Goal: Task Accomplishment & Management: Manage account settings

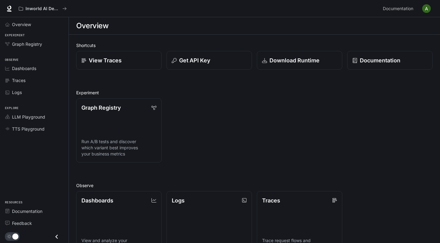
click at [426, 7] on img "button" at bounding box center [426, 8] width 9 height 9
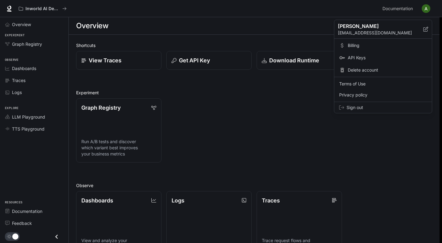
click at [357, 46] on span "Billing" at bounding box center [387, 45] width 79 height 6
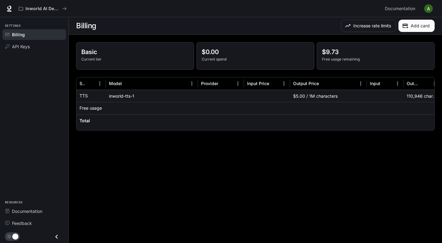
click at [222, 53] on p "$0.00" at bounding box center [256, 51] width 108 height 9
click at [325, 52] on p "$9.73" at bounding box center [376, 51] width 108 height 9
click at [25, 44] on span "API Keys" at bounding box center [21, 46] width 18 height 6
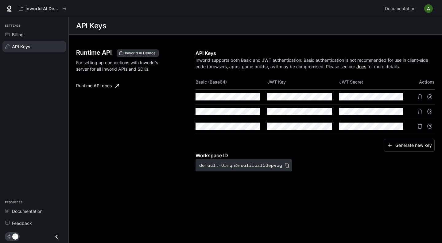
click at [22, 36] on span "Billing" at bounding box center [18, 34] width 12 height 6
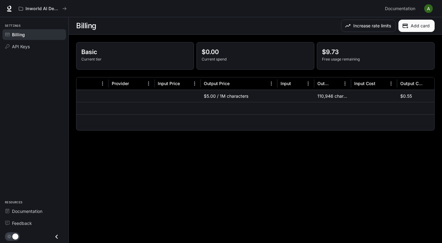
scroll to position [0, 144]
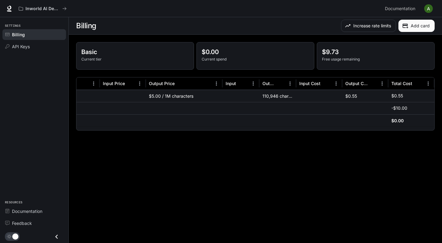
click at [402, 95] on p "$0.55" at bounding box center [398, 96] width 12 height 6
click at [349, 95] on div "$0.55" at bounding box center [366, 96] width 46 height 12
drag, startPoint x: 372, startPoint y: 95, endPoint x: 304, endPoint y: 95, distance: 68.2
click at [331, 97] on div "inworld-tts-1 $5.00 / 1M characters 110,946 characters $0.55 $0.55" at bounding box center [183, 96] width 503 height 12
click at [277, 95] on div "110,946 characters" at bounding box center [278, 96] width 37 height 12
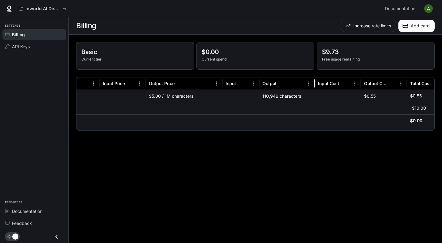
drag, startPoint x: 296, startPoint y: 84, endPoint x: 313, endPoint y: 85, distance: 16.6
click at [314, 85] on div at bounding box center [315, 83] width 3 height 12
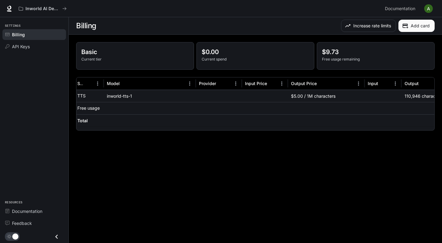
scroll to position [0, 0]
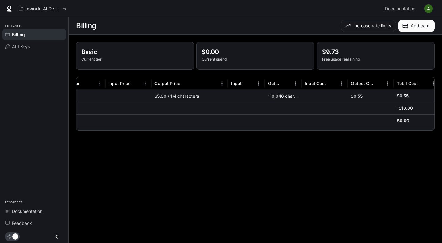
scroll to position [0, 144]
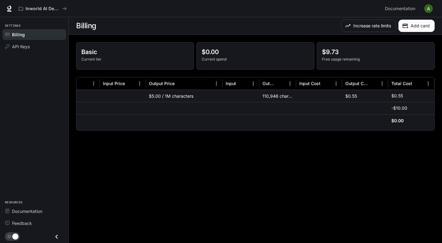
drag, startPoint x: 369, startPoint y: 25, endPoint x: 307, endPoint y: 26, distance: 61.5
click at [307, 26] on div "Increase rate limits Add card" at bounding box center [346, 26] width 178 height 12
click at [357, 24] on button "Increase rate limits" at bounding box center [368, 26] width 55 height 12
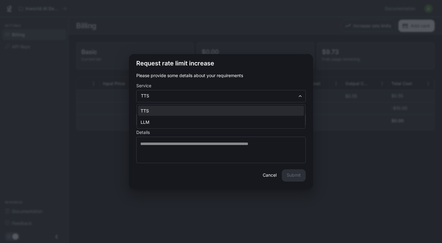
click at [178, 96] on body "Skip to main content Inworld AI Demos Documentation Documentation Portal Settin…" at bounding box center [221, 153] width 442 height 306
click at [165, 80] on div at bounding box center [221, 121] width 442 height 243
click at [267, 178] on button "Cancel" at bounding box center [270, 175] width 20 height 12
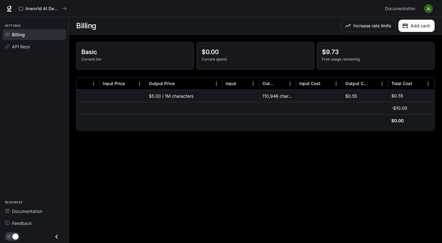
scroll to position [0, 0]
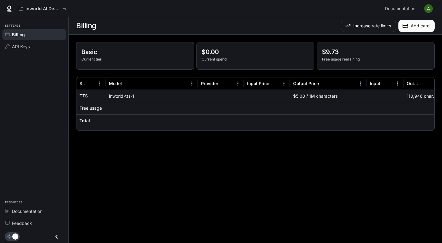
click at [322, 53] on p "$9.73" at bounding box center [376, 51] width 108 height 9
drag, startPoint x: 315, startPoint y: 96, endPoint x: 296, endPoint y: 98, distance: 19.1
click at [294, 98] on div "$5.00 / 1M characters" at bounding box center [328, 96] width 77 height 12
click at [366, 96] on div "$5.00 / 1M characters" at bounding box center [328, 96] width 77 height 12
drag, startPoint x: 205, startPoint y: 54, endPoint x: 249, endPoint y: 51, distance: 44.4
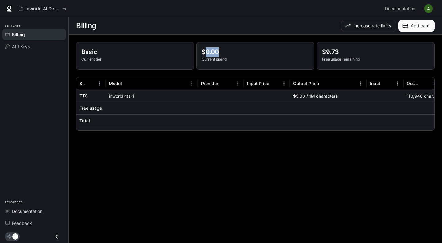
click at [249, 51] on p "$0.00" at bounding box center [256, 51] width 108 height 9
click at [293, 96] on div "$5.00 / 1M characters" at bounding box center [328, 96] width 77 height 12
drag, startPoint x: 310, startPoint y: 127, endPoint x: 351, endPoint y: 130, distance: 40.9
click at [351, 130] on div at bounding box center [255, 128] width 358 height 4
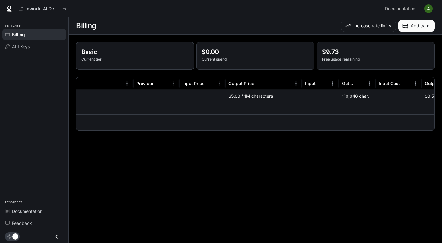
scroll to position [0, 66]
drag, startPoint x: 374, startPoint y: 84, endPoint x: 396, endPoint y: 88, distance: 21.5
click at [396, 88] on div at bounding box center [395, 83] width 3 height 12
click at [354, 99] on div "110,946 characters" at bounding box center [367, 96] width 58 height 12
drag, startPoint x: 340, startPoint y: 97, endPoint x: 370, endPoint y: 96, distance: 29.8
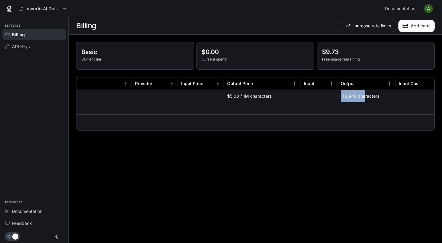
click at [367, 96] on div "110,946 characters" at bounding box center [367, 96] width 58 height 12
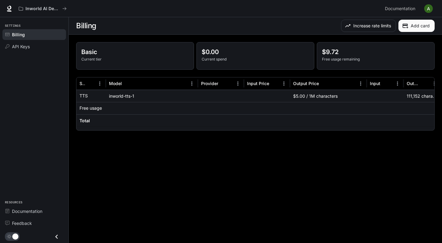
click at [428, 9] on img "button" at bounding box center [429, 8] width 9 height 9
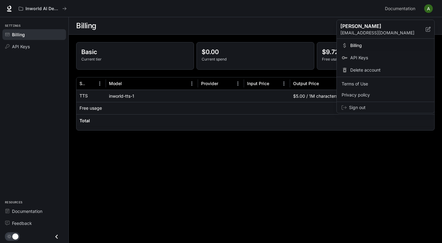
click at [364, 56] on span "API Keys" at bounding box center [390, 58] width 79 height 6
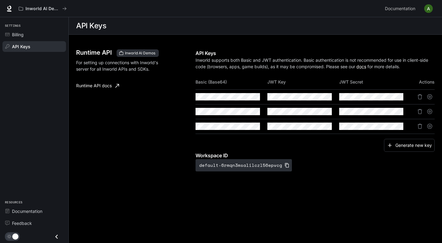
click at [0, 0] on button "button" at bounding box center [0, 0] width 0 height 0
click at [0, 0] on icon "button" at bounding box center [0, 0] width 0 height 0
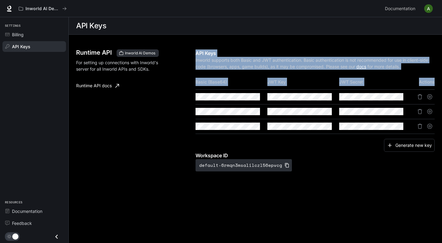
click at [236, 98] on div "Runtime API Inworld AI Demos For setting up connections with Inworld's server f…" at bounding box center [255, 116] width 359 height 149
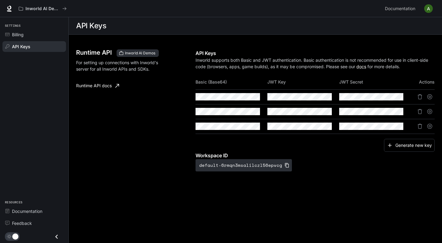
click at [171, 99] on div "Runtime API Inworld AI Demos For setting up connections with Inworld's server f…" at bounding box center [135, 110] width 119 height 122
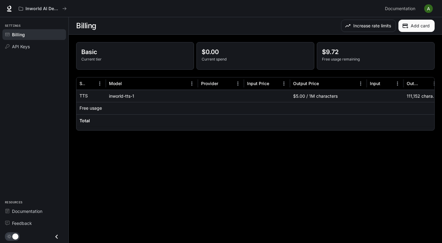
click at [427, 9] on img "button" at bounding box center [429, 8] width 9 height 9
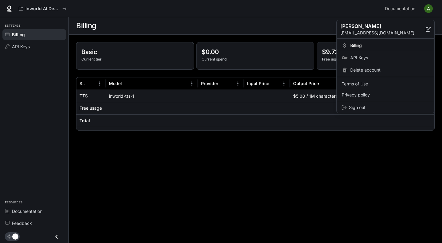
click at [358, 43] on span "Billing" at bounding box center [390, 45] width 79 height 6
click at [360, 44] on span "Billing" at bounding box center [390, 45] width 79 height 6
click at [351, 45] on link "Billing" at bounding box center [385, 45] width 95 height 11
drag, startPoint x: 351, startPoint y: 45, endPoint x: 317, endPoint y: 43, distance: 34.2
click at [350, 45] on link "Billing" at bounding box center [385, 45] width 95 height 11
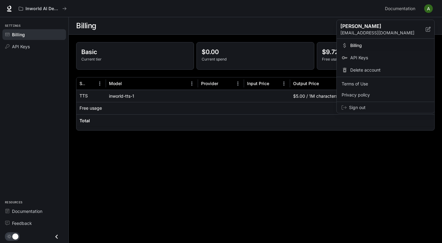
click at [250, 35] on div at bounding box center [221, 121] width 442 height 243
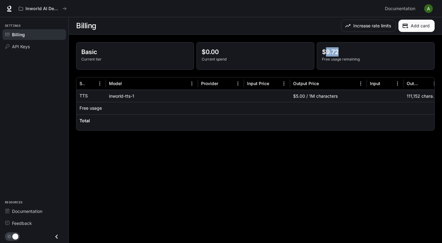
drag, startPoint x: 327, startPoint y: 53, endPoint x: 364, endPoint y: 52, distance: 36.9
click at [364, 52] on p "$9.72" at bounding box center [376, 51] width 108 height 9
drag, startPoint x: 409, startPoint y: 98, endPoint x: 426, endPoint y: 98, distance: 17.2
click at [425, 98] on div "111,152 characters" at bounding box center [422, 96] width 37 height 12
drag, startPoint x: 426, startPoint y: 98, endPoint x: 390, endPoint y: 113, distance: 39.1
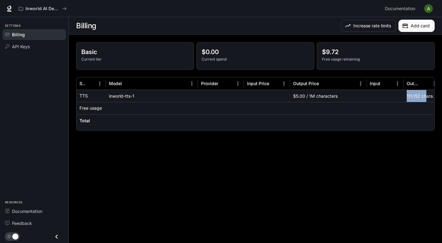
click at [426, 98] on div "111,152 characters" at bounding box center [422, 96] width 37 height 12
drag, startPoint x: 35, startPoint y: 91, endPoint x: 37, endPoint y: 75, distance: 16.0
click at [35, 91] on div "Settings Billing API Keys Resources Documentation Feedback" at bounding box center [34, 130] width 69 height 226
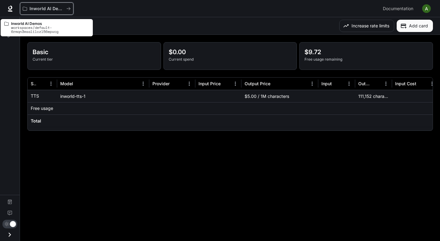
click at [64, 9] on p "Inworld AI Demos" at bounding box center [46, 8] width 34 height 5
